Goal: Transaction & Acquisition: Register for event/course

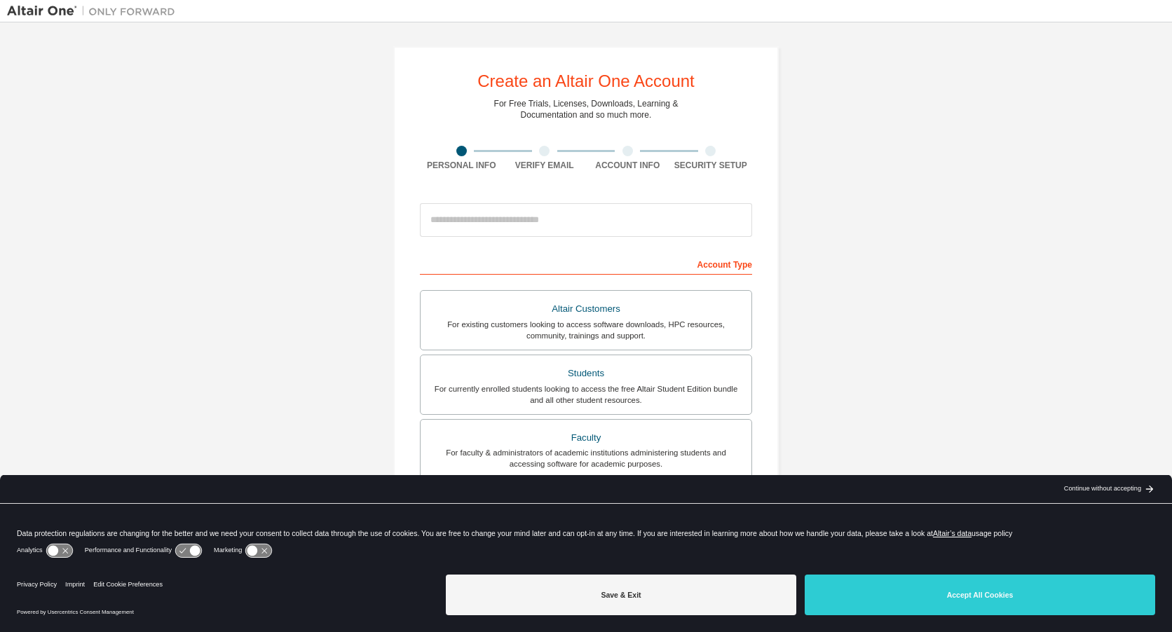
click at [1016, 327] on div "Create an Altair One Account For Free Trials, Licenses, Downloads, Learning & D…" at bounding box center [586, 400] width 1158 height 742
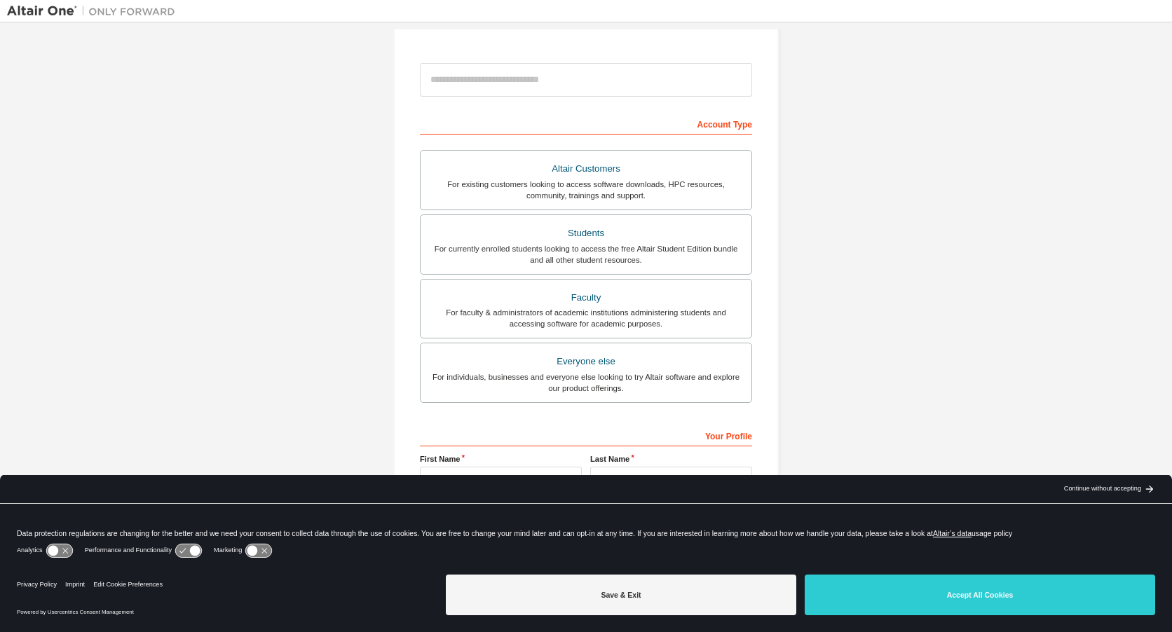
scroll to position [187, 0]
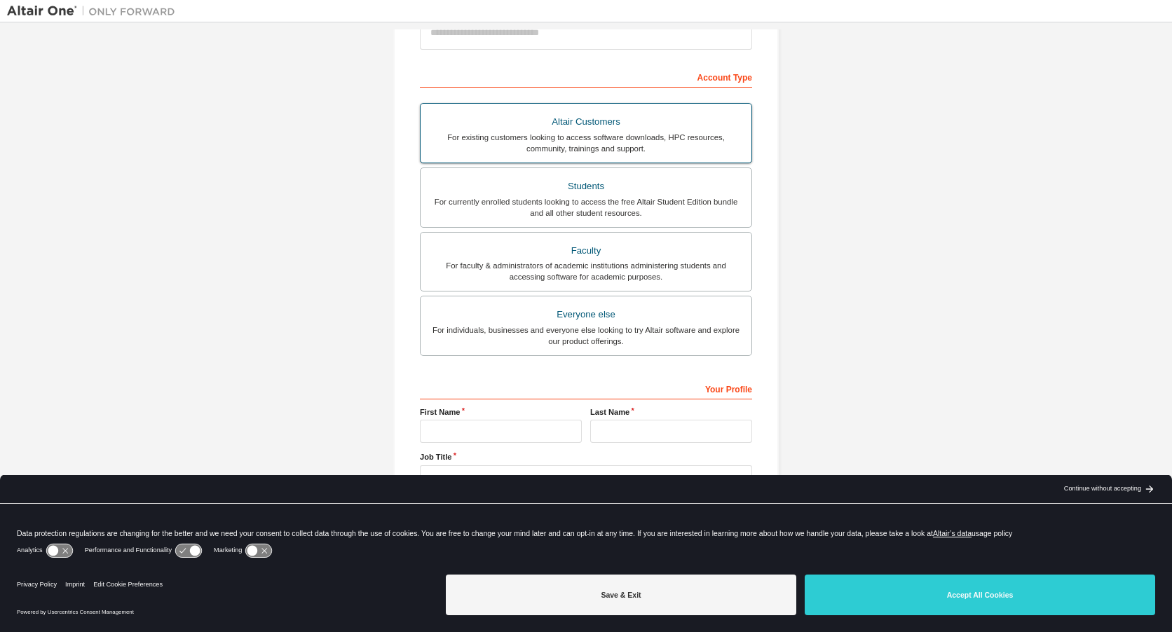
click at [587, 123] on div "Altair Customers" at bounding box center [586, 122] width 314 height 20
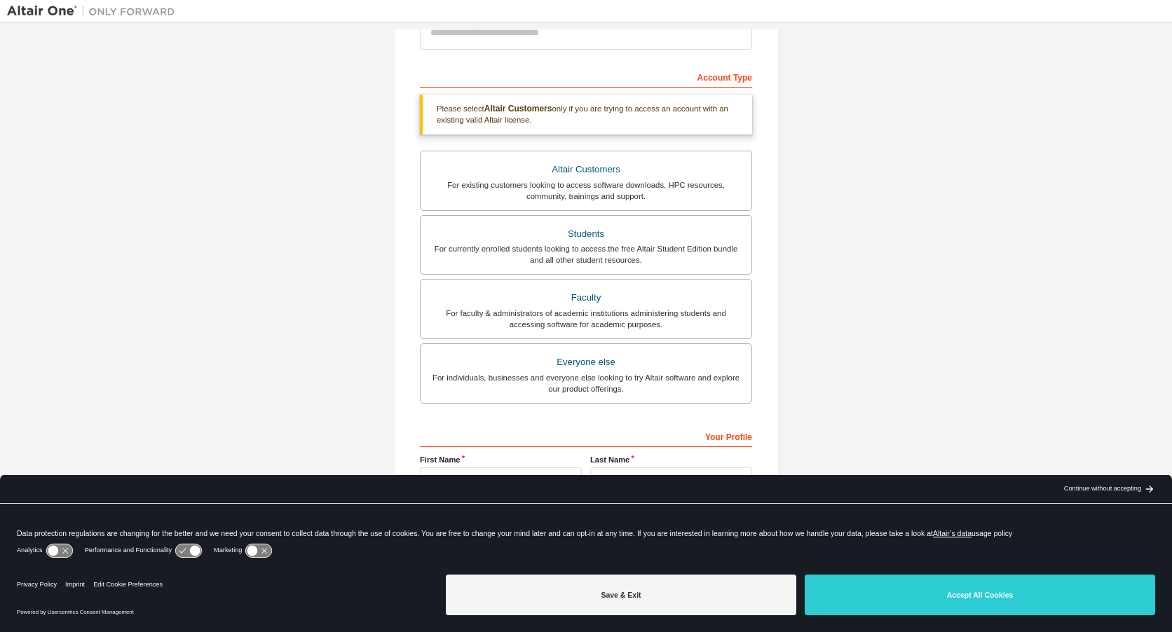
scroll to position [235, 0]
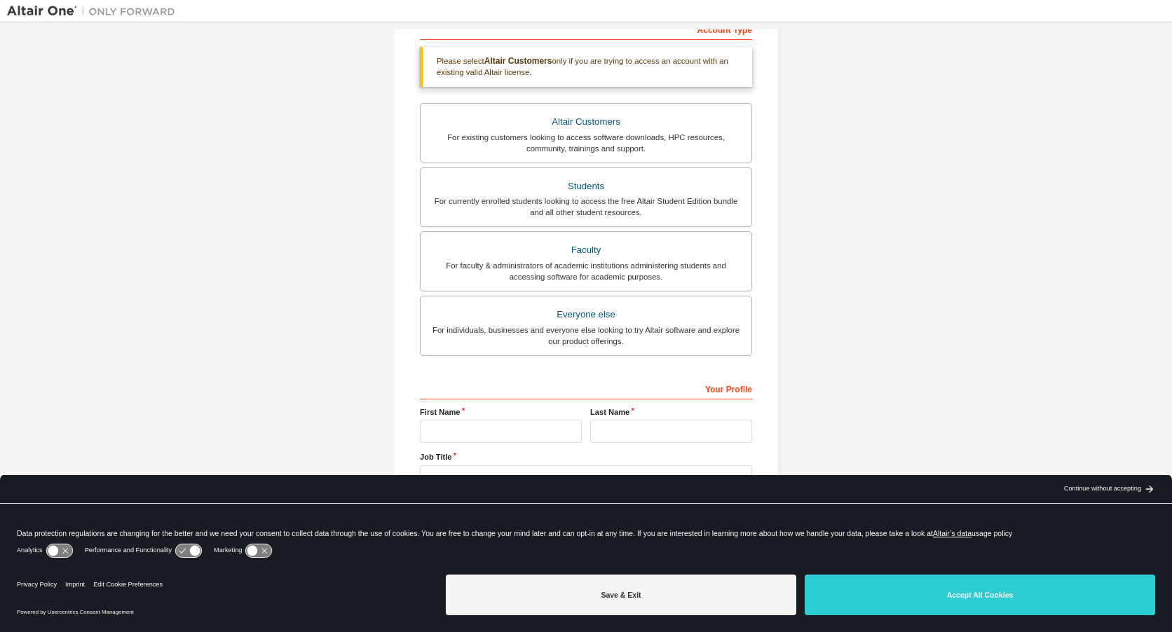
click at [1125, 493] on div "Continue without accepting" at bounding box center [1102, 489] width 77 height 11
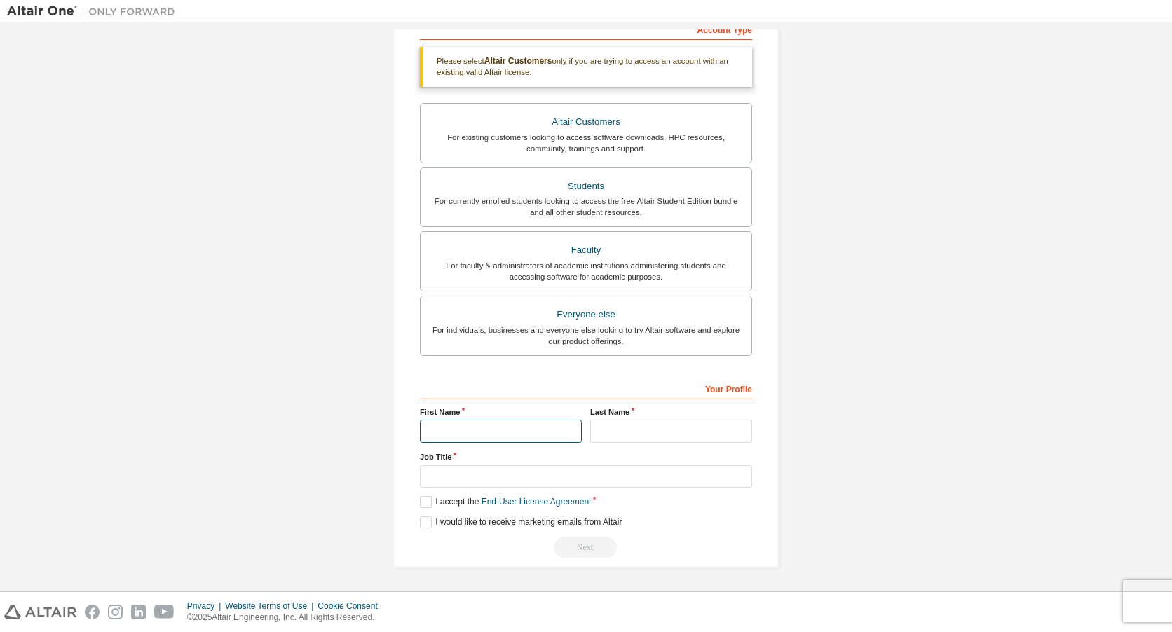
click at [491, 428] on input "text" at bounding box center [501, 431] width 162 height 23
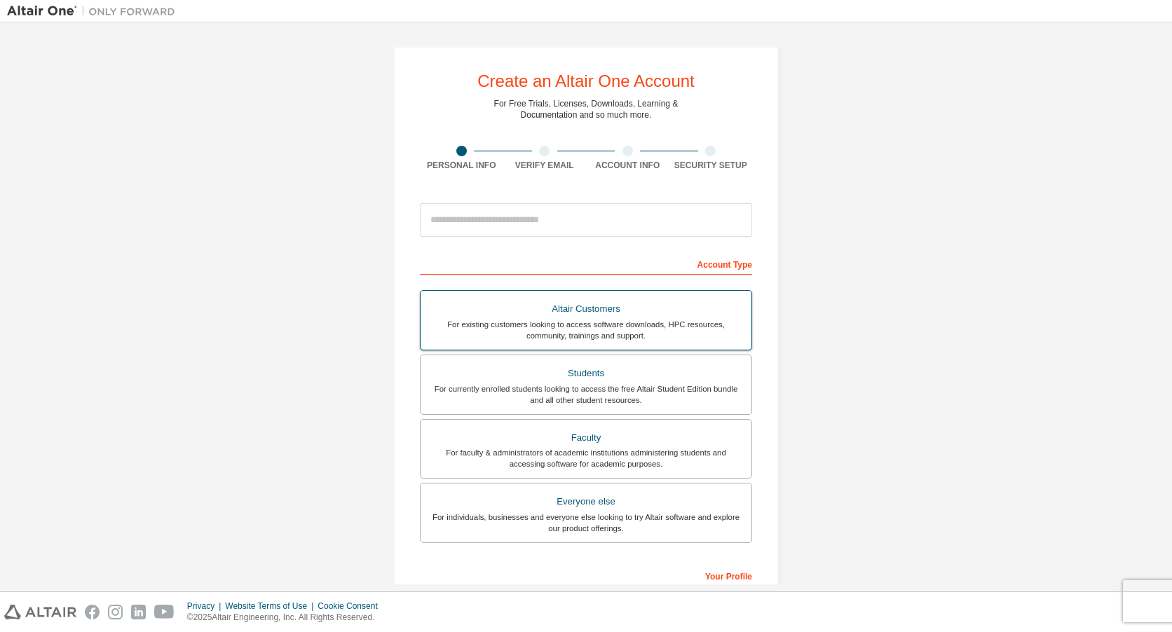
click at [616, 329] on div "For existing customers looking to access software downloads, HPC resources, com…" at bounding box center [586, 330] width 314 height 22
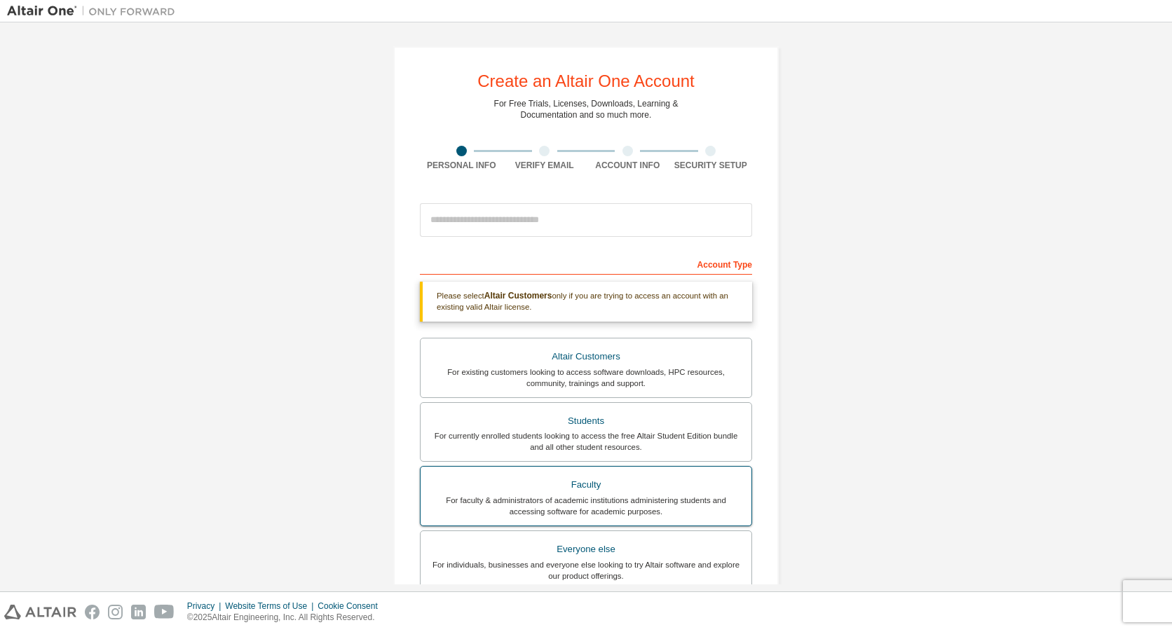
scroll to position [235, 0]
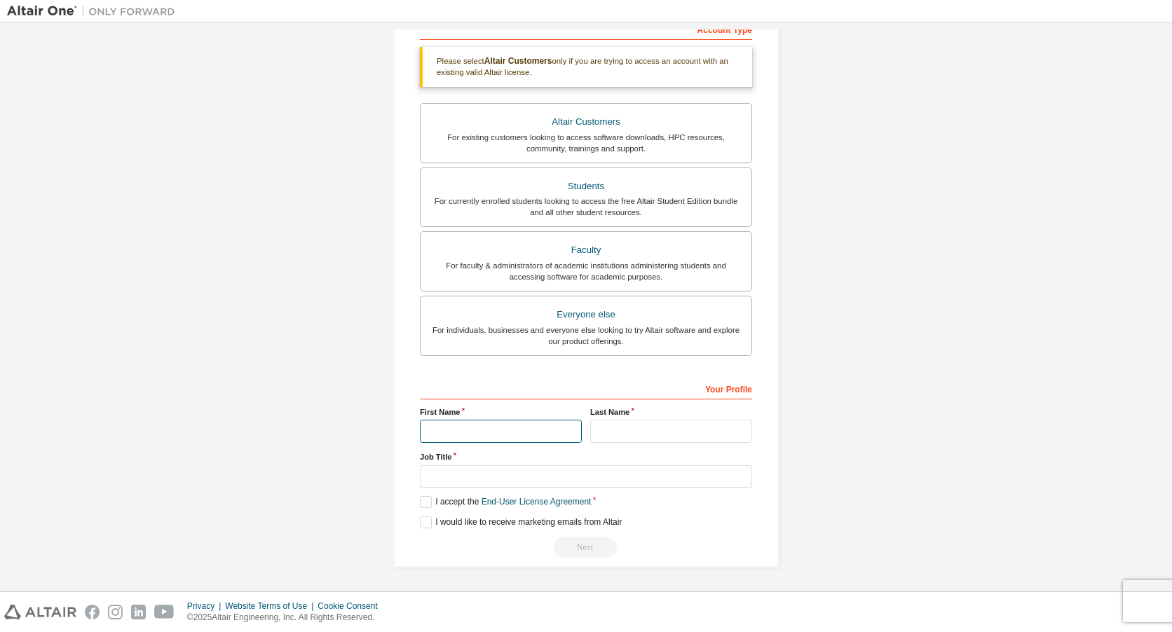
click at [493, 432] on input "text" at bounding box center [501, 431] width 162 height 23
type input "****"
type input "**********"
click at [434, 502] on label "I accept the End-User License Agreement" at bounding box center [505, 502] width 171 height 12
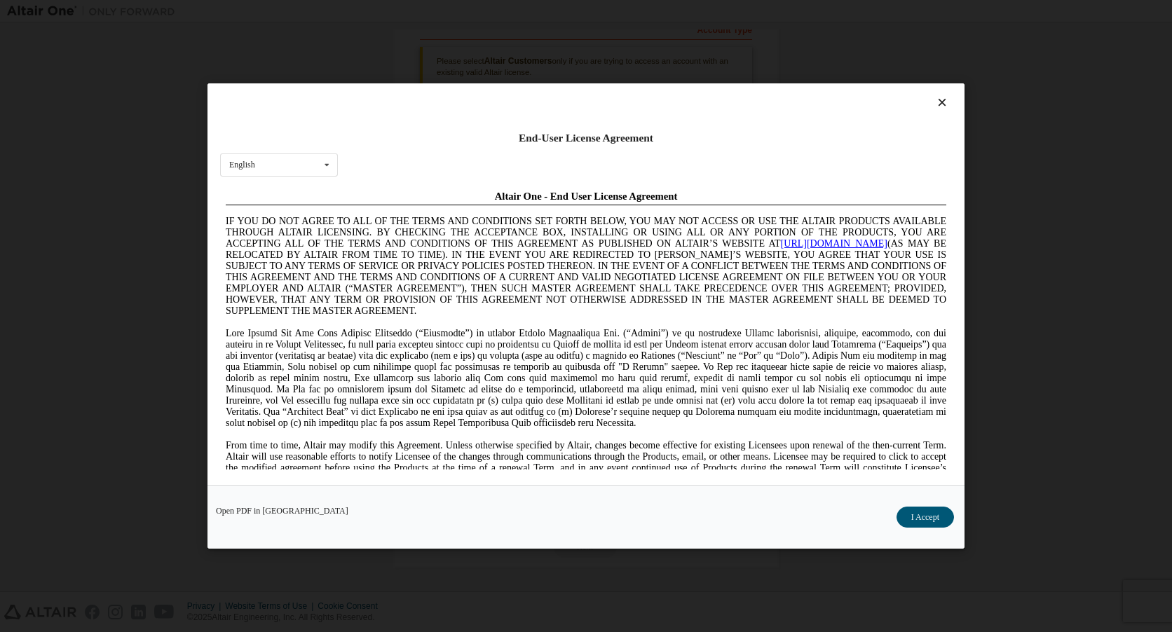
scroll to position [0, 0]
click at [931, 519] on button "I Accept" at bounding box center [924, 517] width 57 height 21
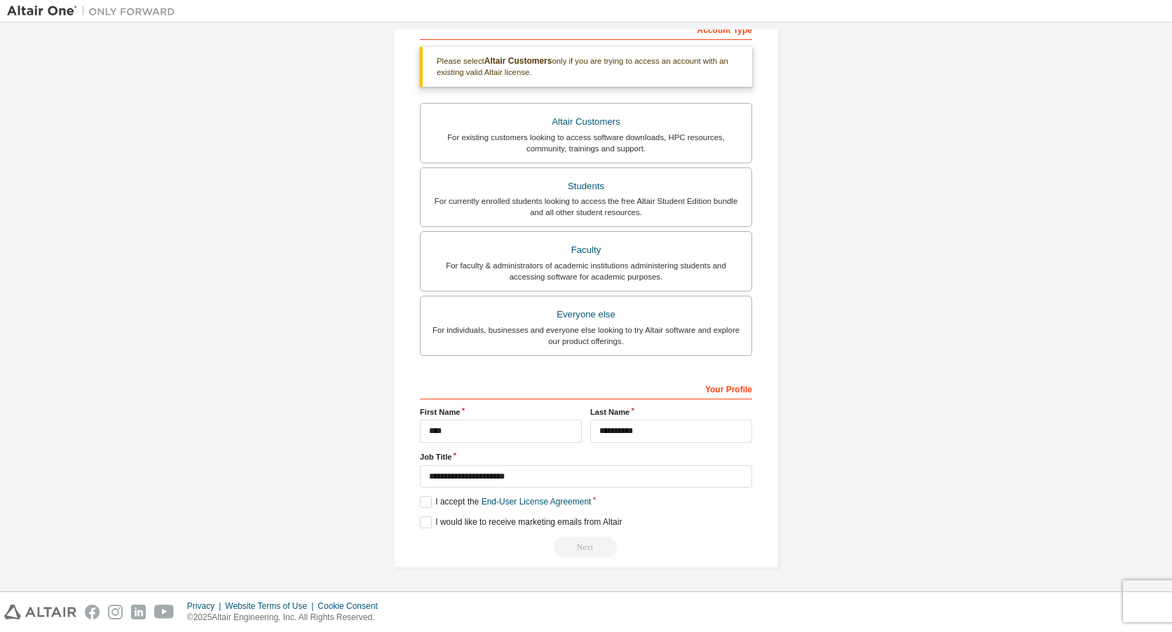
click at [1161, 460] on div "Create an Altair One Account For Free Trials, Licenses, Downloads, Learning & D…" at bounding box center [586, 306] width 1172 height 569
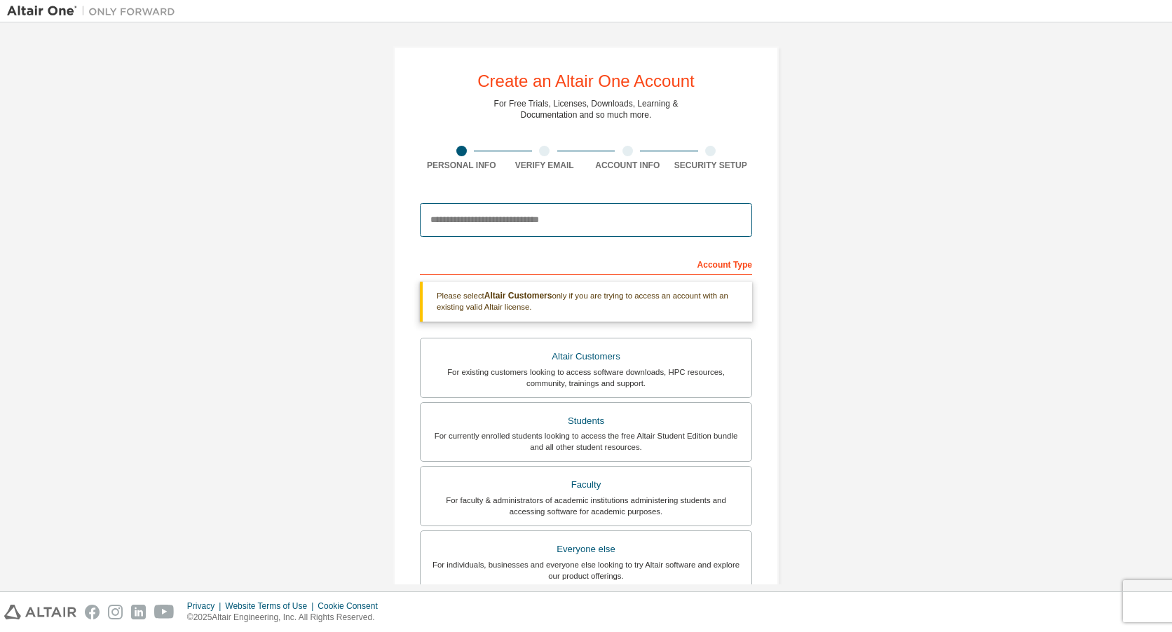
click at [621, 221] on input "email" at bounding box center [586, 220] width 332 height 34
type input "**********"
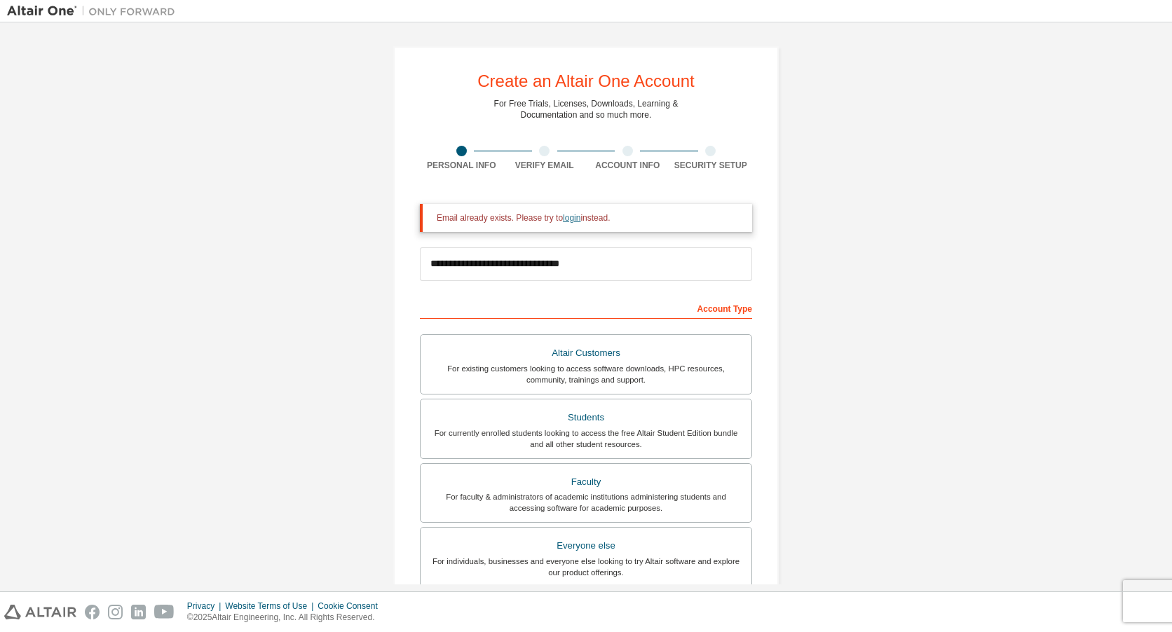
click at [563, 221] on link "login" at bounding box center [572, 218] width 18 height 10
